Goal: Book appointment/travel/reservation

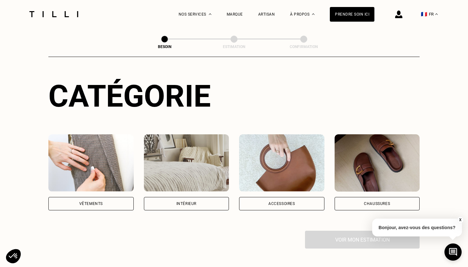
click at [95, 202] on div "Vêtements" at bounding box center [91, 204] width 24 height 4
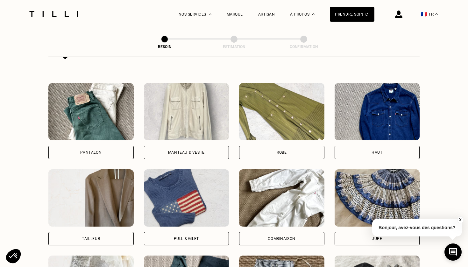
scroll to position [282, 0]
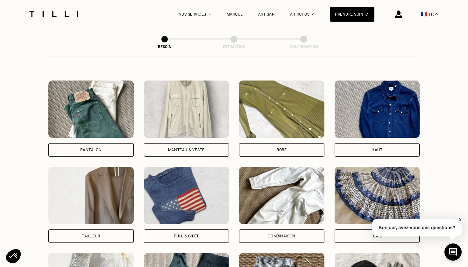
click at [170, 148] on div "Manteau & Veste" at bounding box center [186, 150] width 37 height 4
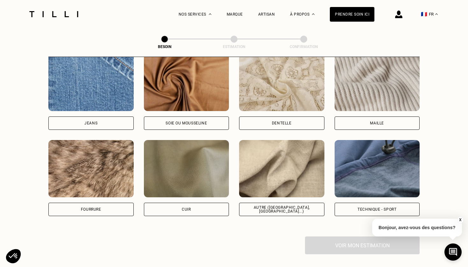
scroll to position [701, 0]
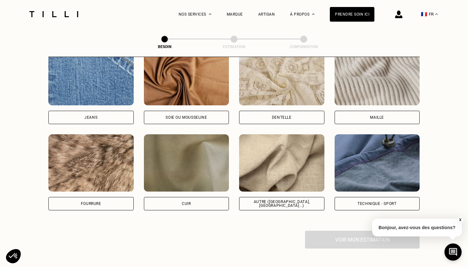
click at [282, 200] on div "Autre ([GEOGRAPHIC_DATA], [GEOGRAPHIC_DATA]...)" at bounding box center [281, 204] width 74 height 8
select select "FR"
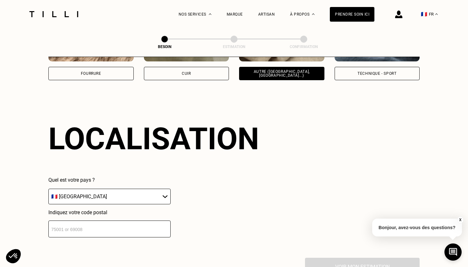
scroll to position [853, 0]
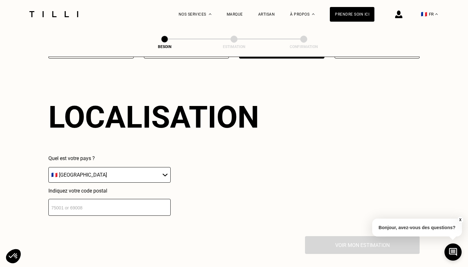
click at [121, 205] on input "number" at bounding box center [109, 207] width 122 height 17
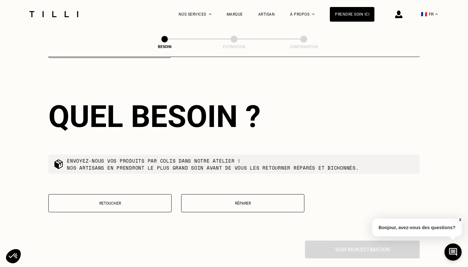
scroll to position [1012, 0]
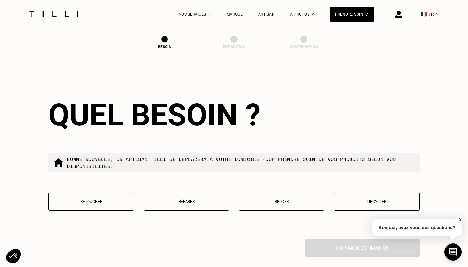
type input "31000"
click at [178, 199] on p "Réparer" at bounding box center [186, 201] width 79 height 4
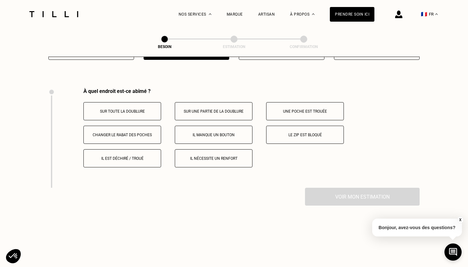
scroll to position [1147, 0]
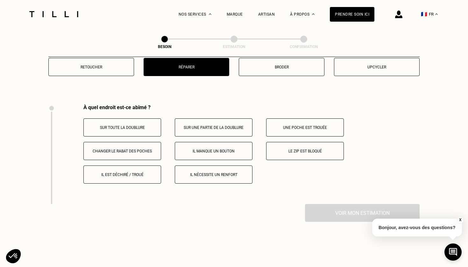
click at [130, 172] on p "Il est déchiré / troué" at bounding box center [122, 174] width 71 height 4
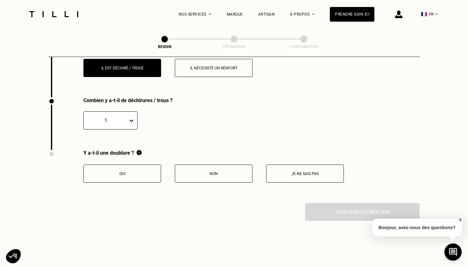
scroll to position [1253, 0]
click at [199, 171] on button "Non" at bounding box center [214, 173] width 78 height 18
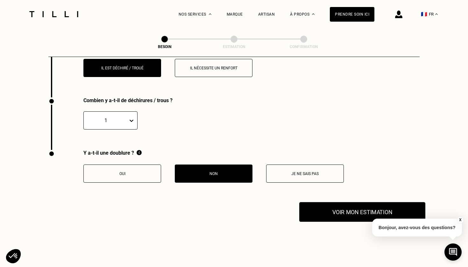
click at [339, 208] on button "Voir mon estimation" at bounding box center [362, 212] width 126 height 20
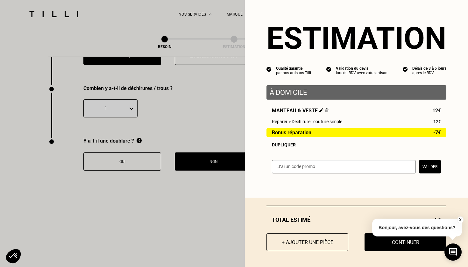
scroll to position [1277, 0]
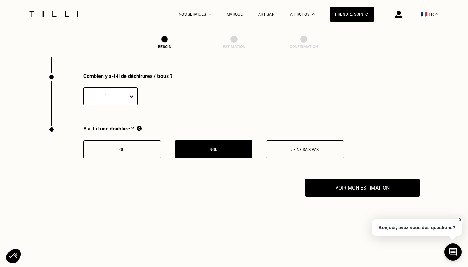
click at [460, 219] on button "X" at bounding box center [460, 219] width 6 height 7
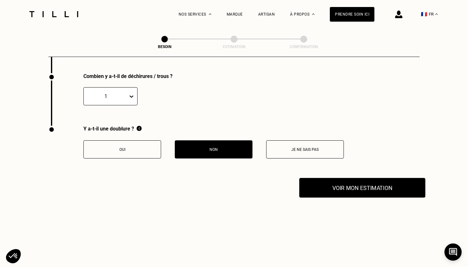
click at [344, 178] on button "Voir mon estimation" at bounding box center [362, 188] width 126 height 20
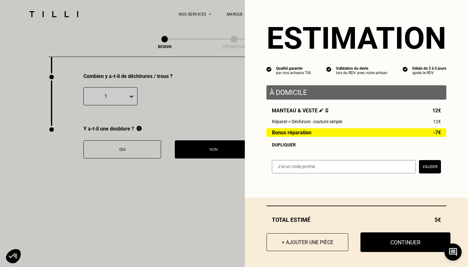
click at [388, 244] on button "Continuer" at bounding box center [405, 242] width 90 height 20
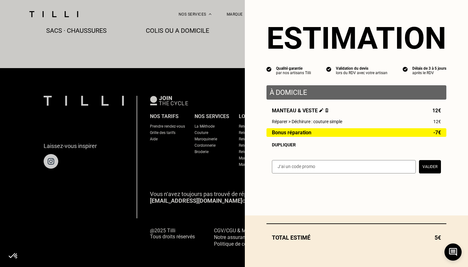
select select "FR"
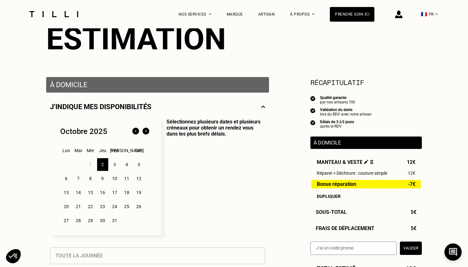
scroll to position [60, 0]
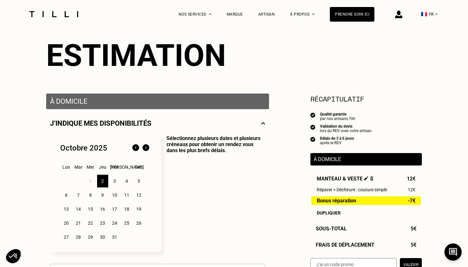
click at [97, 98] on p "À domicile" at bounding box center [157, 101] width 215 height 8
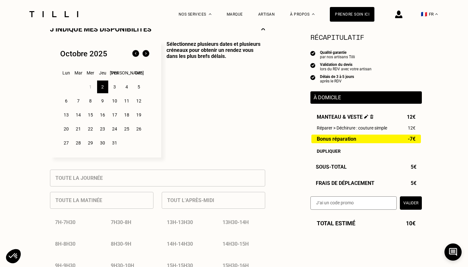
scroll to position [160, 0]
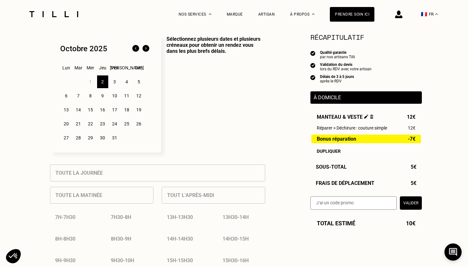
click at [116, 79] on div "3" at bounding box center [114, 81] width 11 height 13
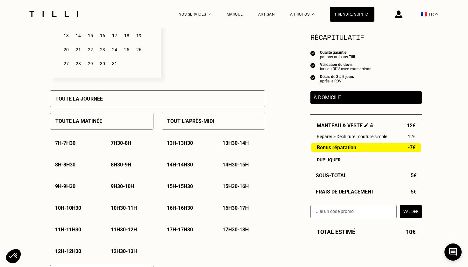
scroll to position [233, 0]
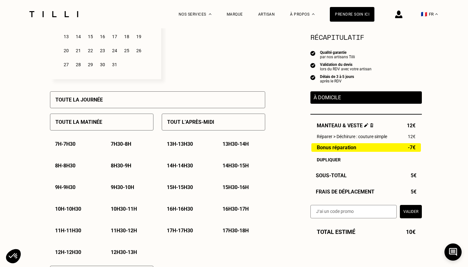
click at [116, 207] on p "10h30 - 11h" at bounding box center [124, 209] width 26 height 6
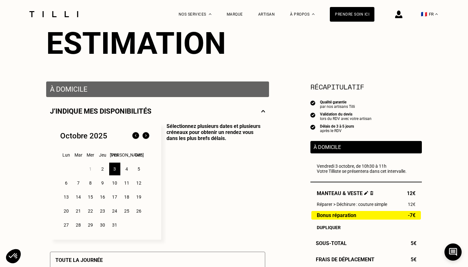
scroll to position [73, 0]
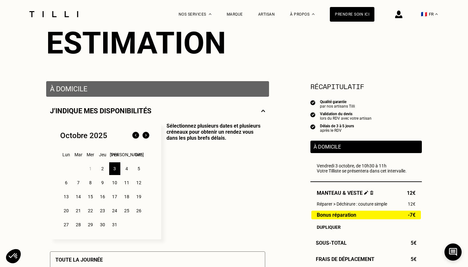
click at [65, 183] on div "6" at bounding box center [66, 182] width 11 height 13
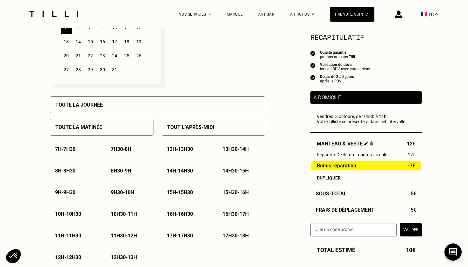
scroll to position [230, 0]
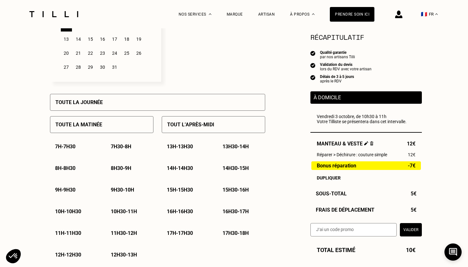
click at [115, 189] on p "9h30 - 10h" at bounding box center [122, 190] width 23 height 6
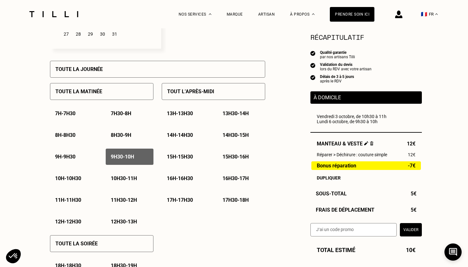
click at [66, 178] on p "10h - 10h30" at bounding box center [68, 178] width 26 height 6
click at [135, 152] on div "9h30 - 10h" at bounding box center [130, 157] width 48 height 16
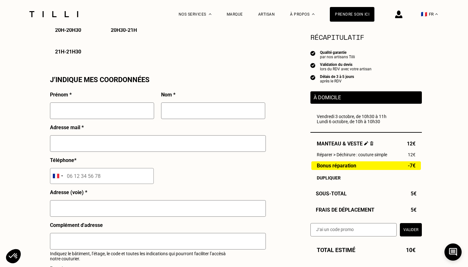
scroll to position [501, 0]
